Goal: Task Accomplishment & Management: Use online tool/utility

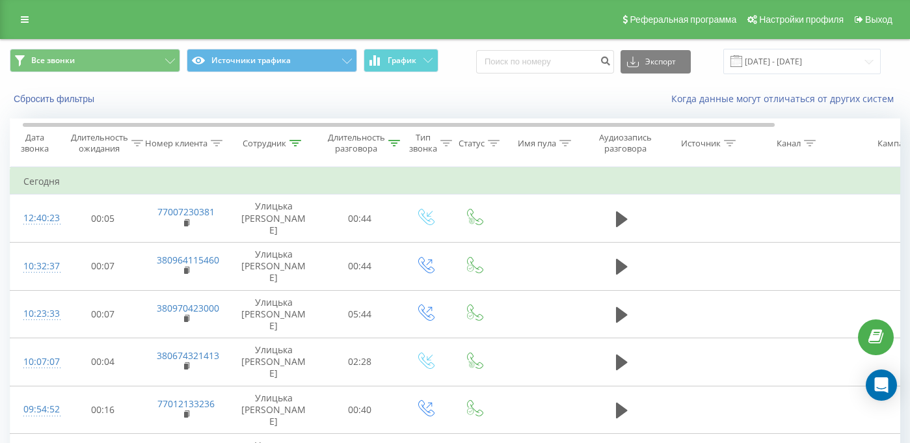
scroll to position [0, 7]
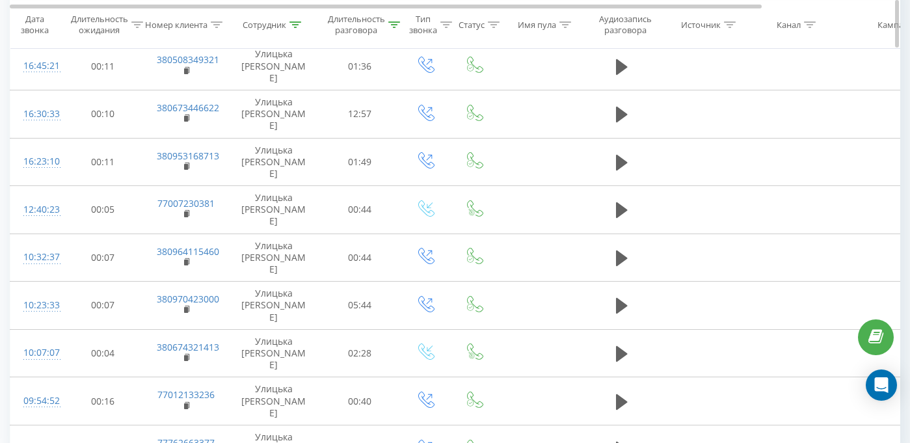
scroll to position [231, 0]
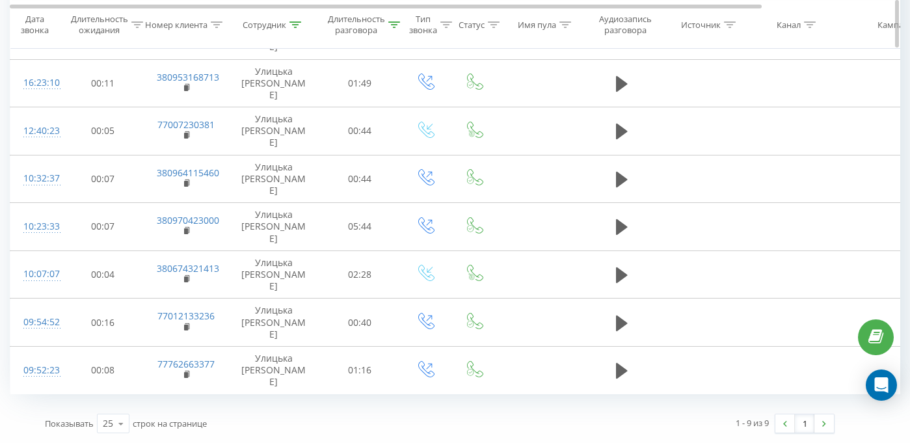
click at [368, 25] on div "Длительность разговора" at bounding box center [356, 25] width 57 height 22
click at [343, 115] on input "00:29" at bounding box center [359, 117] width 114 height 23
type input "00:10"
click at [378, 140] on span "OK" at bounding box center [387, 143] width 36 height 20
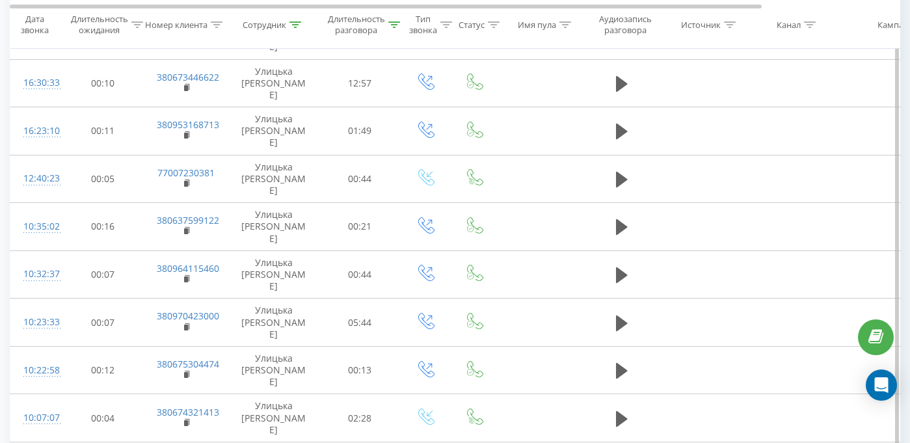
scroll to position [423, 0]
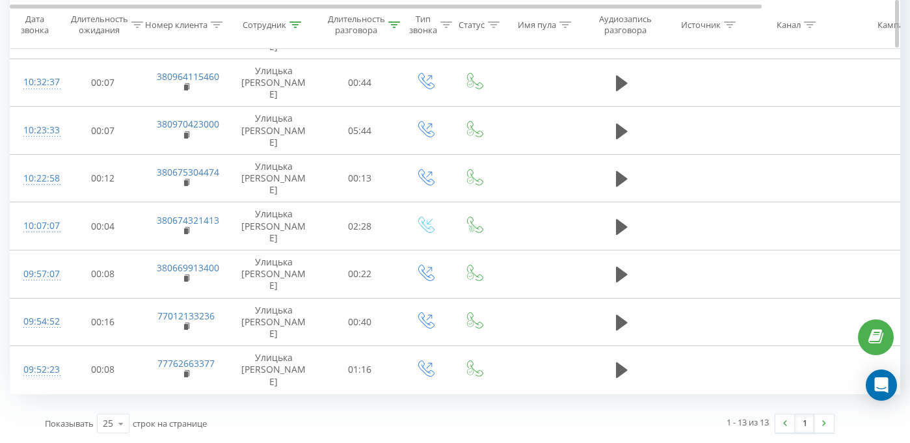
click at [347, 34] on div "Длительность разговора" at bounding box center [356, 25] width 57 height 22
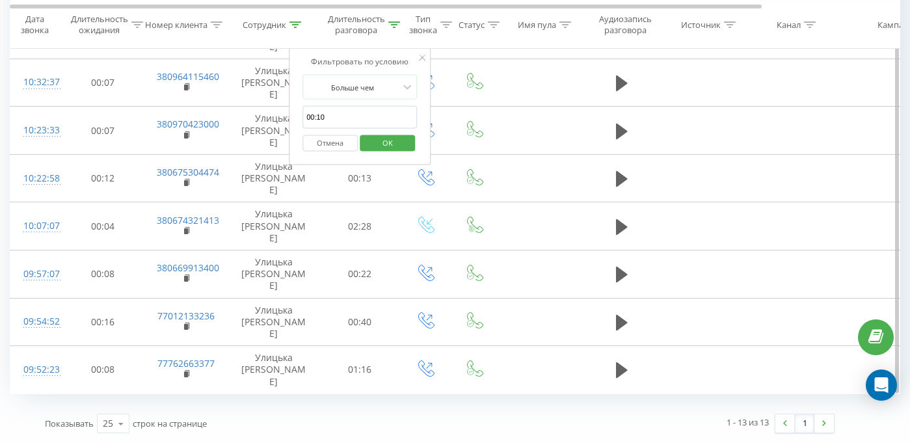
click at [333, 144] on button "Отмена" at bounding box center [329, 143] width 55 height 16
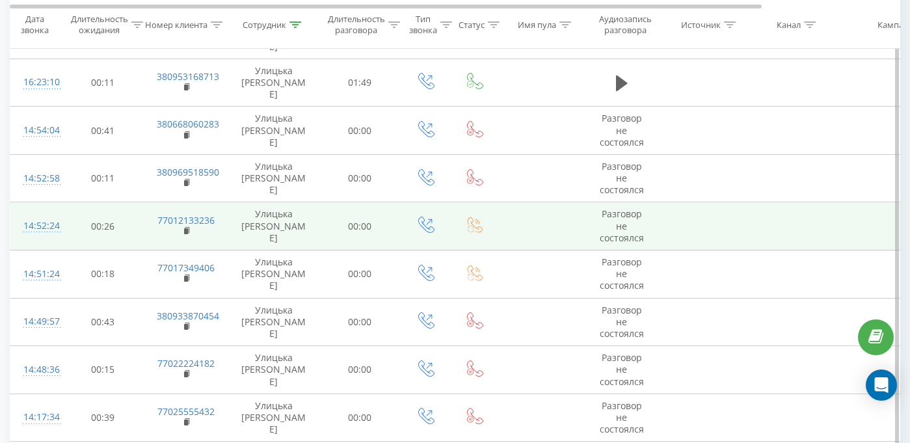
scroll to position [997, 0]
